Goal: Complete application form: Complete application form

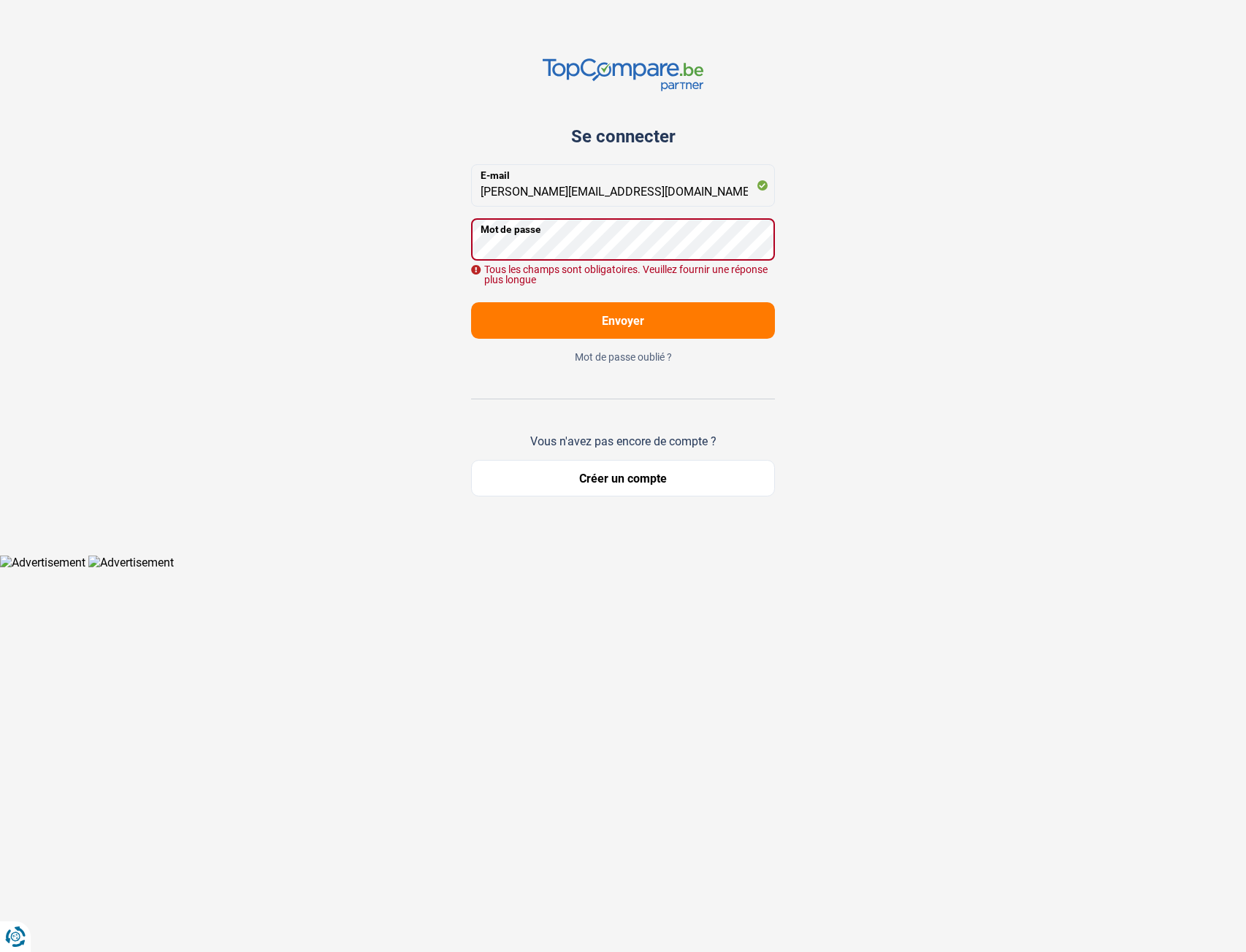
click at [614, 482] on button "Créer un compte" at bounding box center [623, 478] width 304 height 36
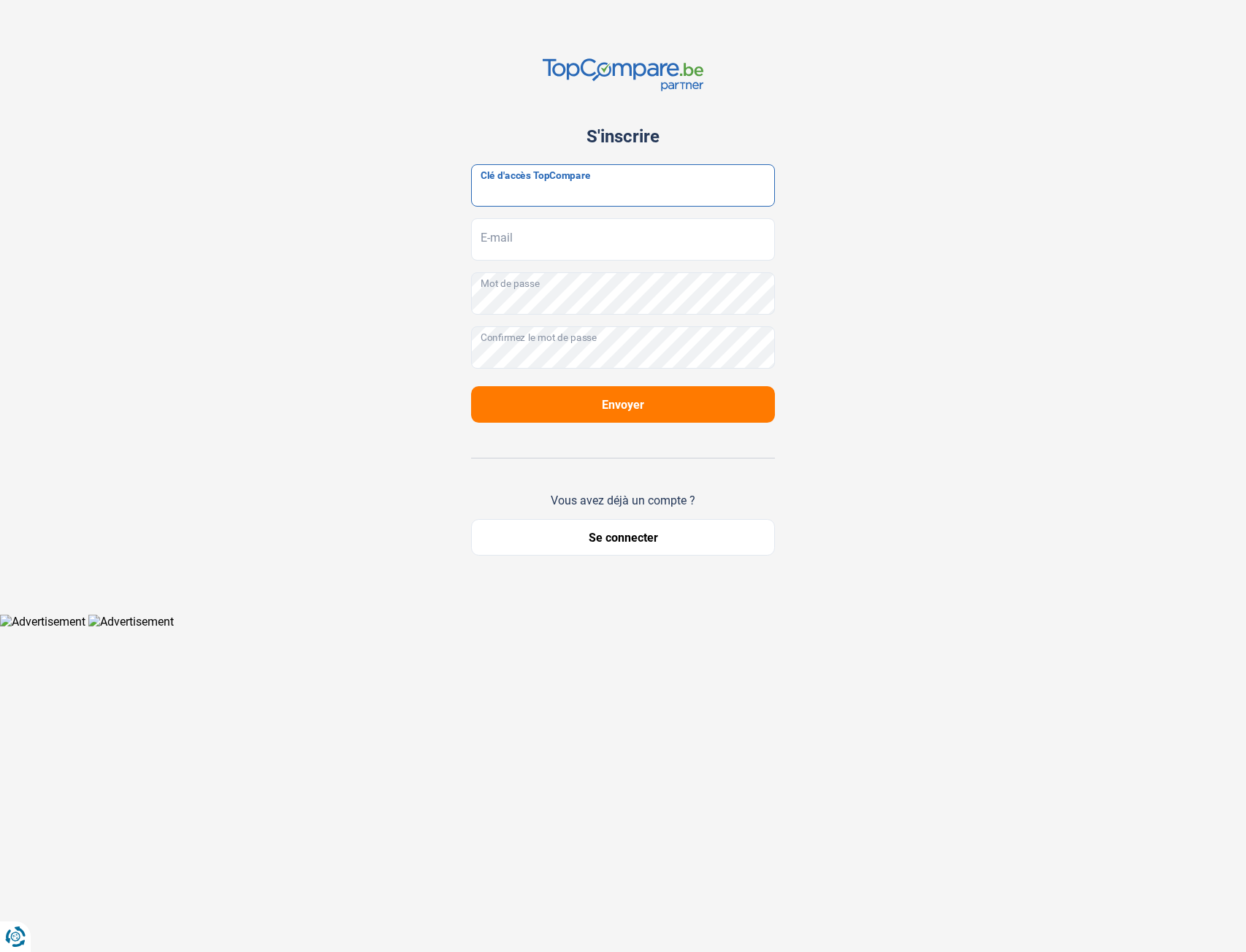
click at [588, 192] on input "Clé d'accès TopCompare" at bounding box center [623, 185] width 304 height 43
click at [556, 197] on input "Clé d'accès TopCompare" at bounding box center [623, 185] width 304 height 43
paste input "JrbfN@tcB24"
type input "JrbfN@tcB24"
click at [539, 246] on input "E-mail" at bounding box center [623, 239] width 304 height 43
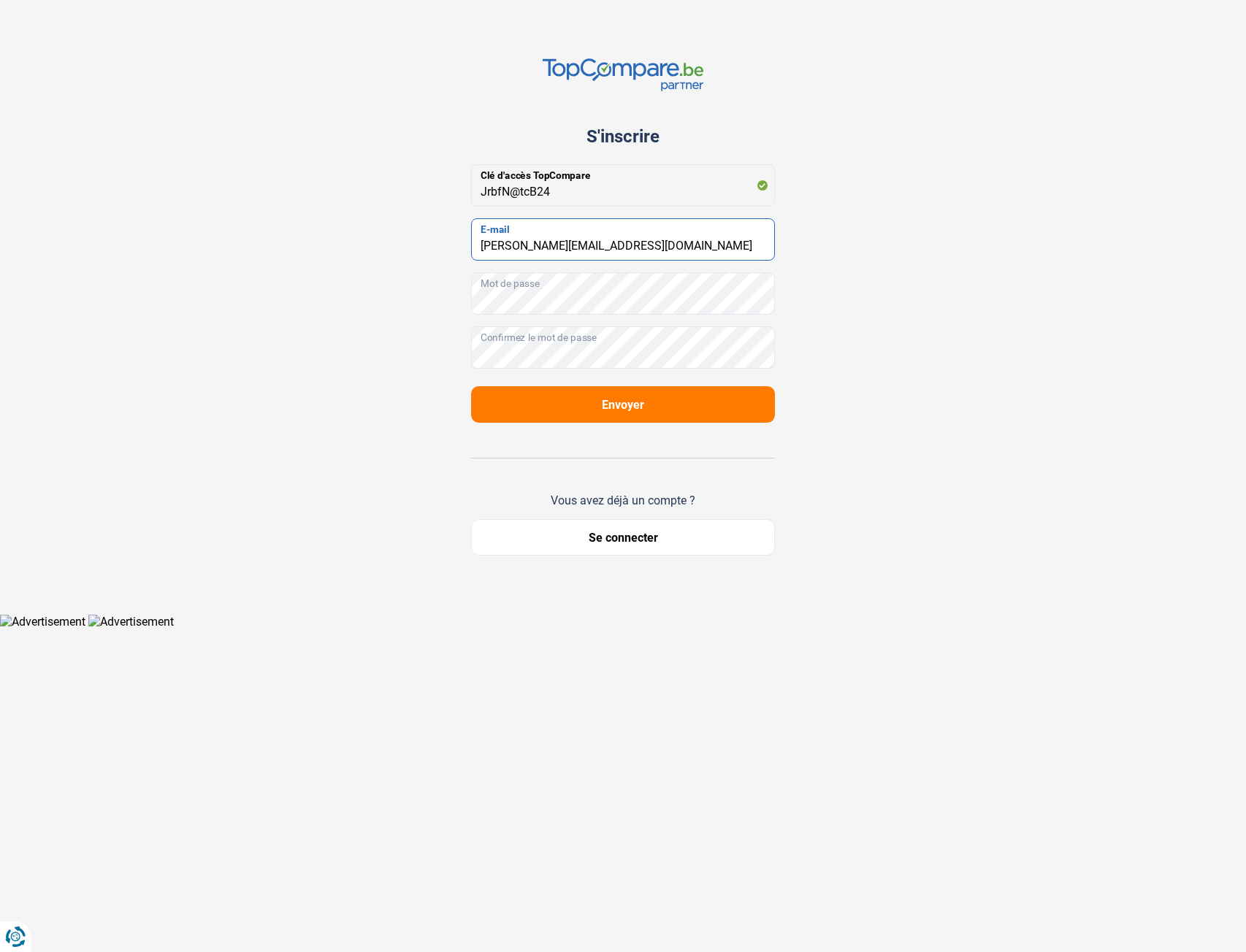
type input "david@cool-cars.be"
click at [328, 346] on div "S'inscrire JrbfN@tcB24 Clé d'accès TopCompare david@cool-cars.be E-mail Mot de …" at bounding box center [623, 307] width 964 height 615
click at [623, 398] on span "Envoyer" at bounding box center [623, 404] width 43 height 14
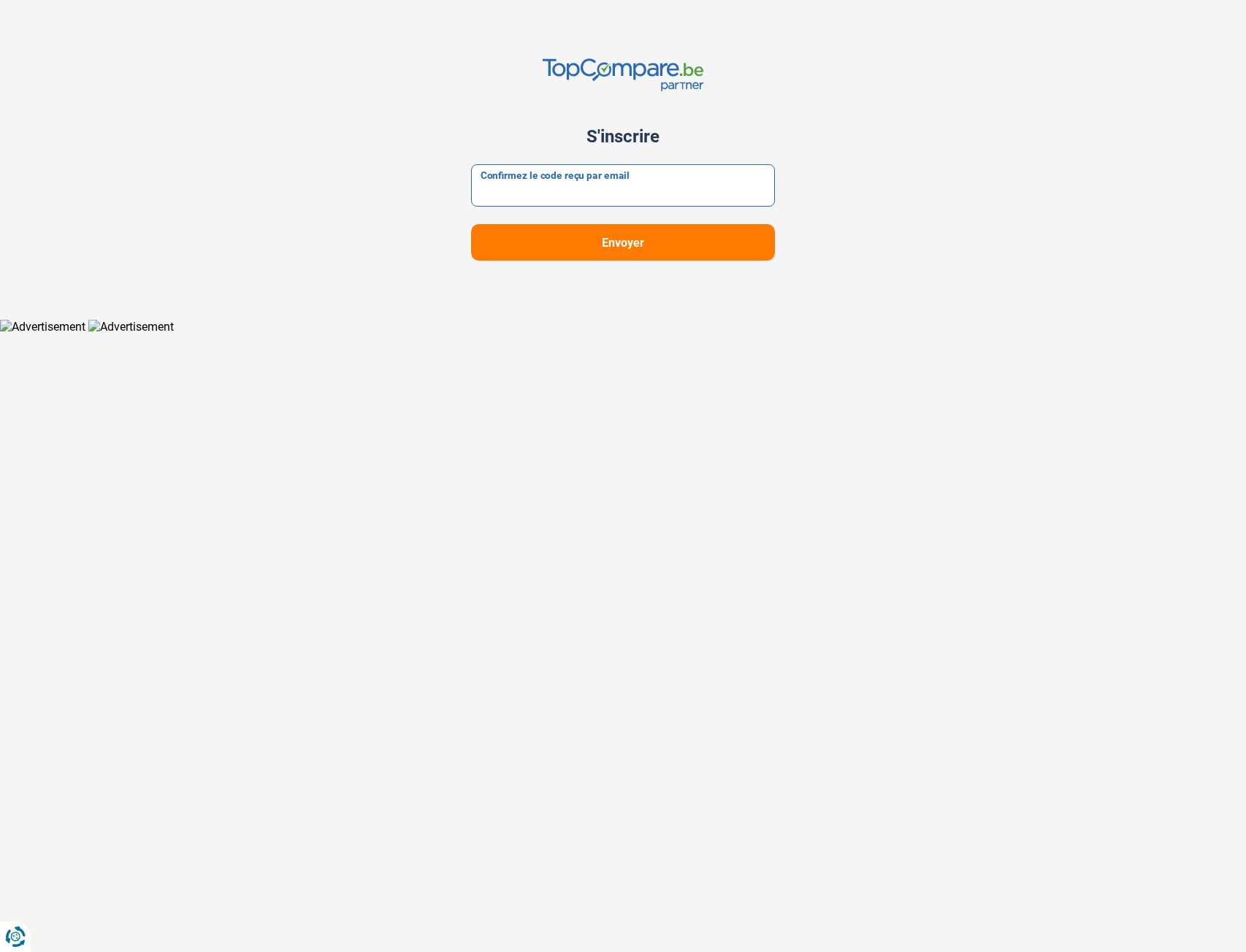
click at [539, 184] on input "Confirmez le code reçu par email" at bounding box center [623, 185] width 304 height 43
type input "837907"
click at [634, 249] on span "Envoyer" at bounding box center [623, 242] width 43 height 14
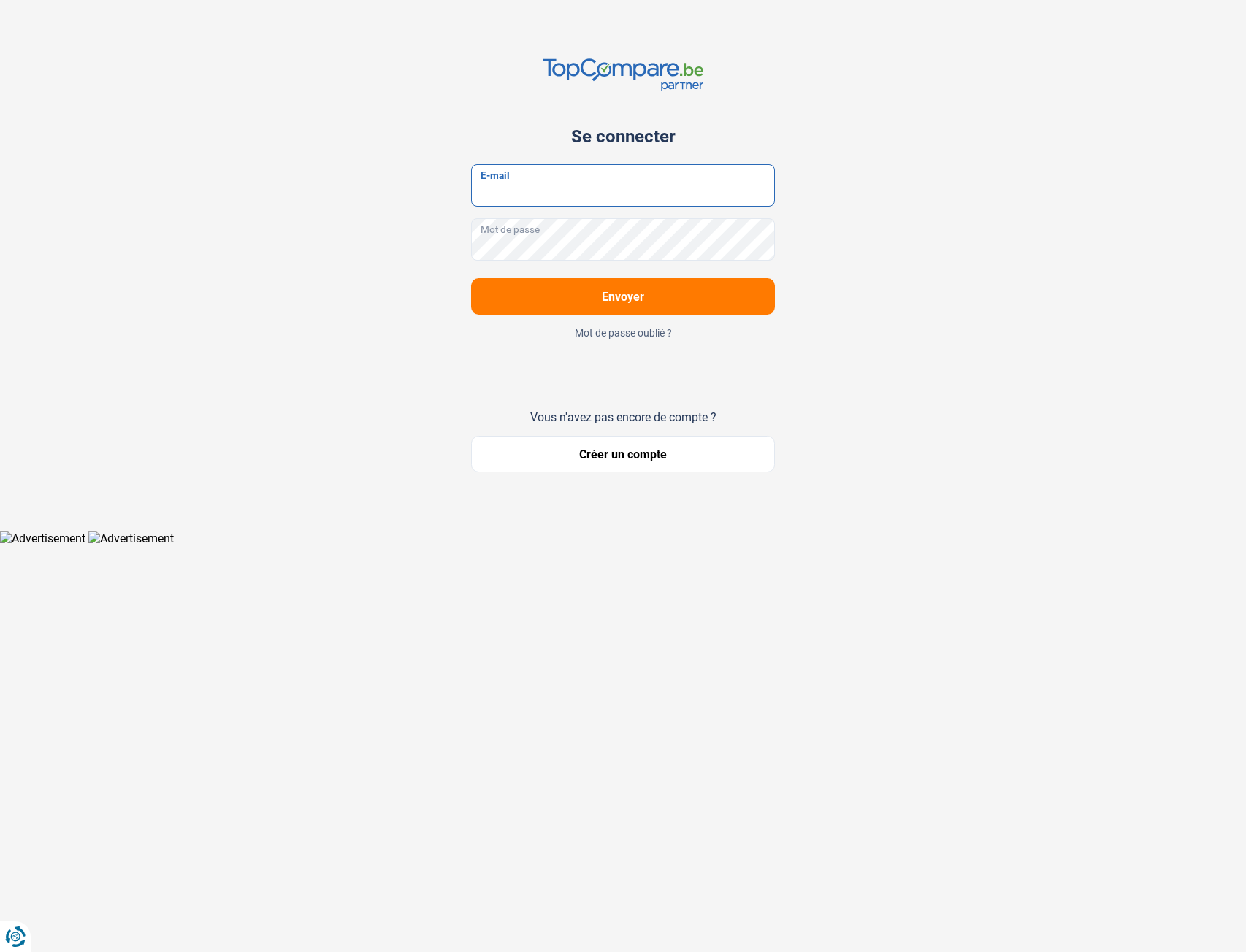
click at [570, 199] on input "E-mail" at bounding box center [623, 185] width 304 height 43
type input "david@cool-cars.be"
click at [623, 297] on span "Envoyer" at bounding box center [623, 296] width 43 height 14
